Goal: Task Accomplishment & Management: Manage account settings

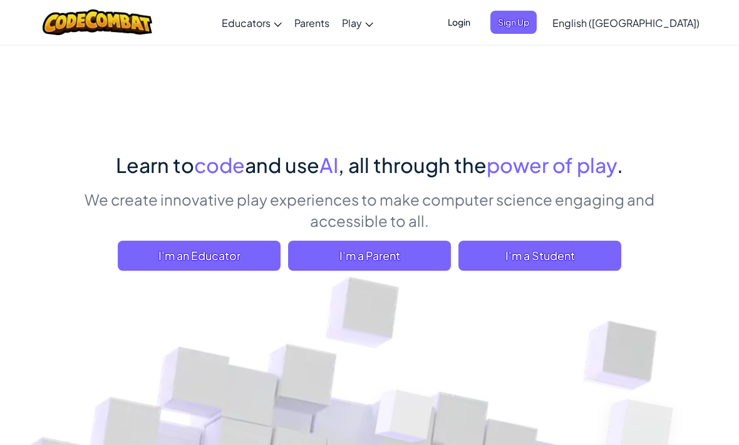
scroll to position [1, 0]
click at [533, 266] on span "I'm a Student" at bounding box center [539, 255] width 163 height 30
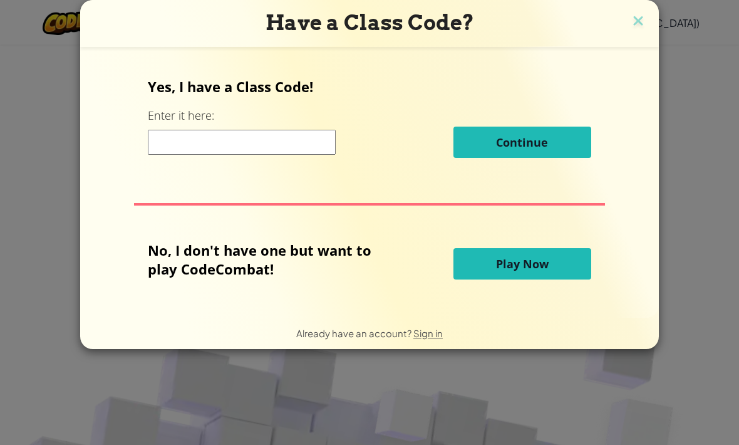
click at [638, 25] on img at bounding box center [638, 22] width 16 height 19
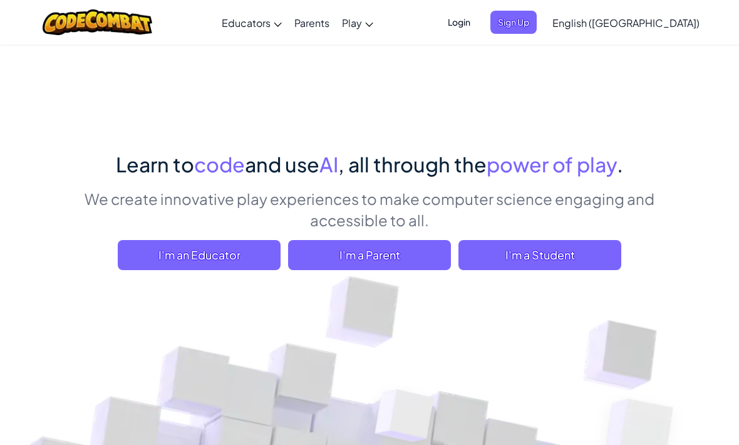
click at [478, 25] on span "Login" at bounding box center [459, 22] width 38 height 23
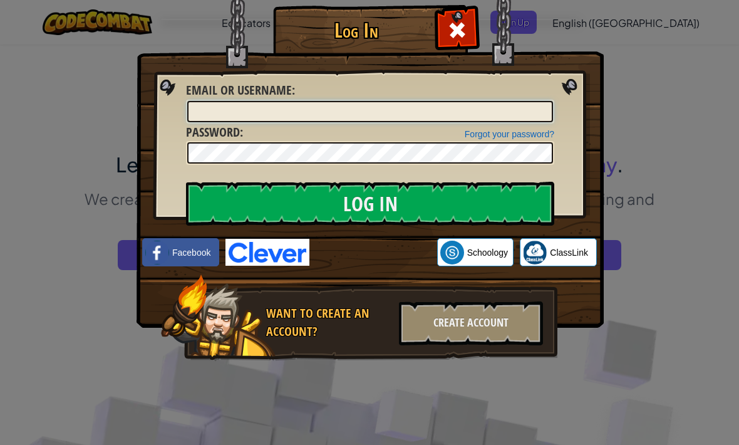
click at [383, 110] on input "Email or Username :" at bounding box center [370, 111] width 366 height 21
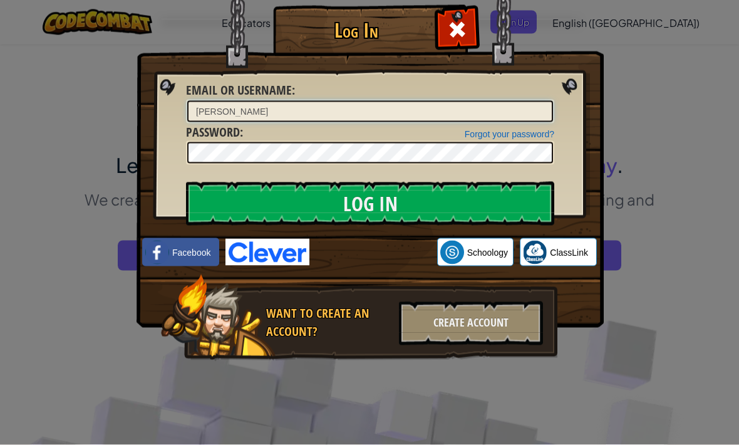
type input "[PERSON_NAME]"
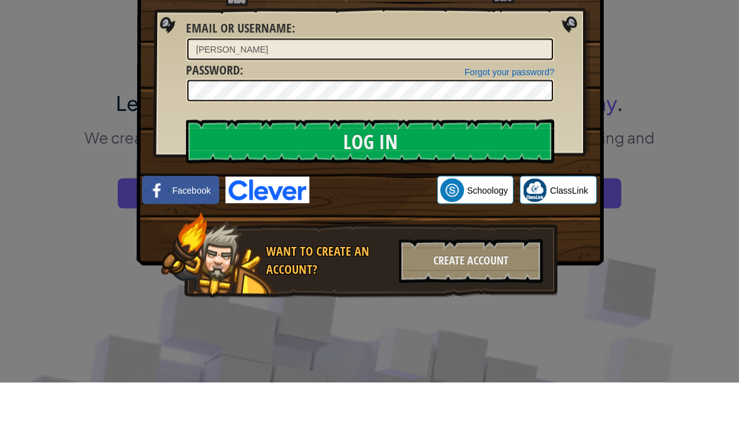
click at [400, 182] on input "Log In" at bounding box center [370, 204] width 368 height 44
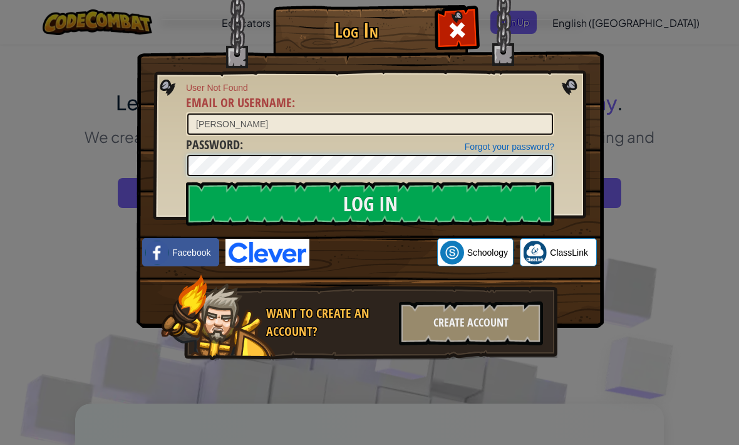
scroll to position [62, 0]
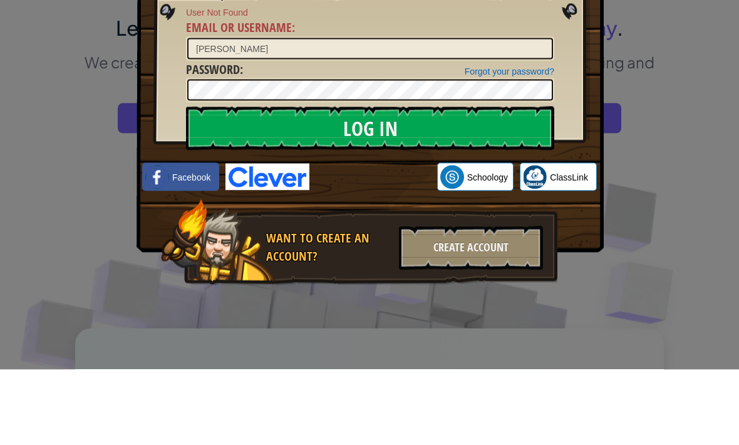
click at [326, 182] on input "Log In" at bounding box center [370, 204] width 368 height 44
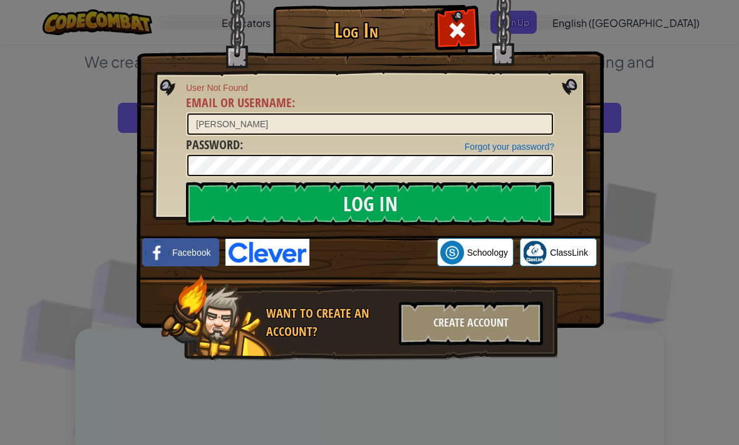
click at [497, 147] on link "Forgot your password?" at bounding box center [510, 147] width 90 height 10
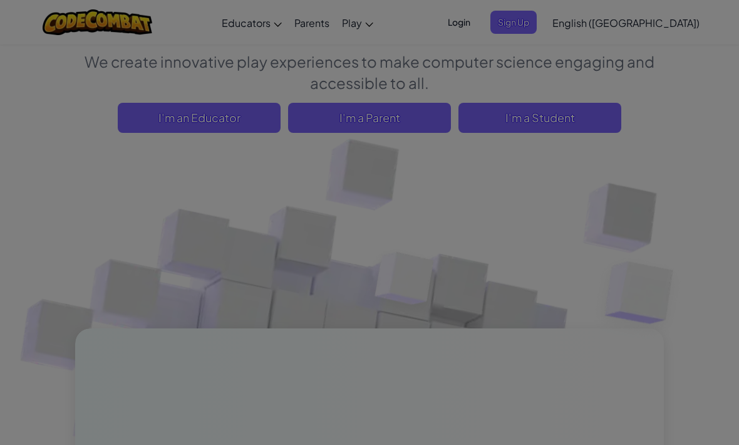
scroll to position [0, 0]
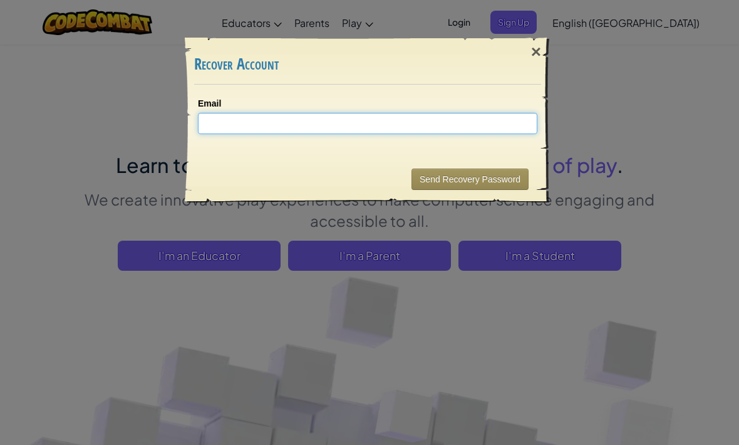
click at [385, 125] on input "Email" at bounding box center [367, 123] width 339 height 21
type input "[PERSON_NAME][EMAIL_ADDRESS][DOMAIN_NAME]"
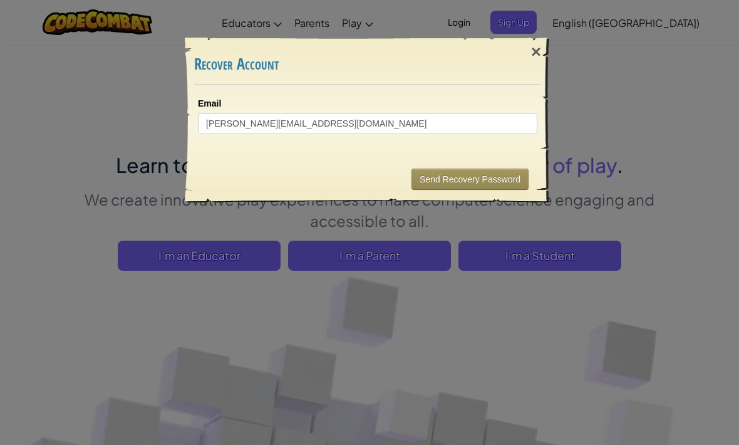
click at [521, 179] on button "Send Recovery Password" at bounding box center [469, 178] width 117 height 21
